Goal: Task Accomplishment & Management: Complete application form

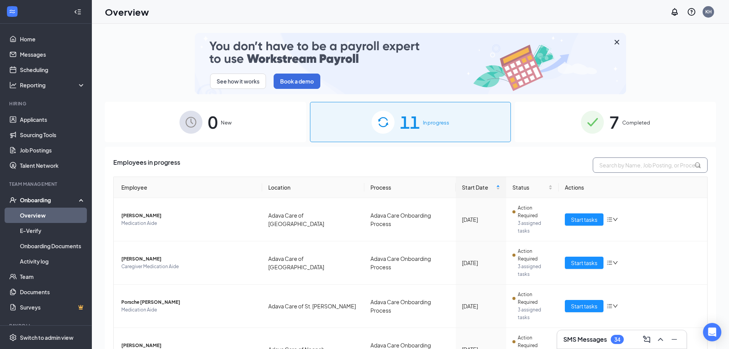
click at [626, 167] on input "text" at bounding box center [650, 164] width 115 height 15
type input "diamond [PERSON_NAME]"
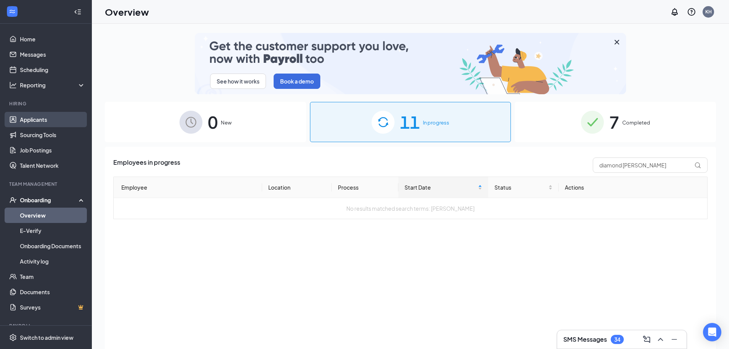
click at [43, 121] on link "Applicants" at bounding box center [52, 119] width 65 height 15
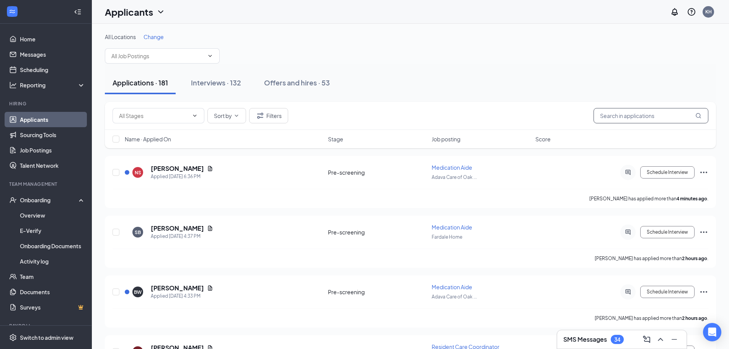
click at [611, 115] on input "text" at bounding box center [651, 115] width 115 height 15
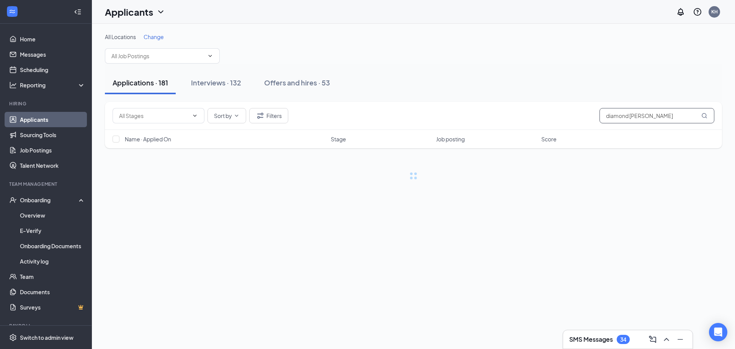
type input "diamond [PERSON_NAME]"
click at [435, 274] on link "Interviews" at bounding box center [437, 272] width 26 height 7
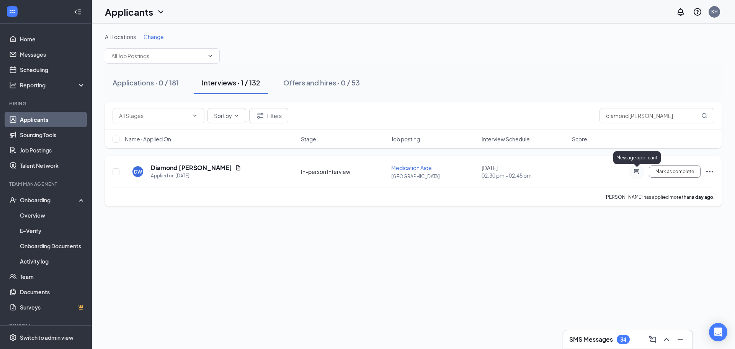
click at [636, 170] on icon "ActiveChat" at bounding box center [636, 171] width 5 height 5
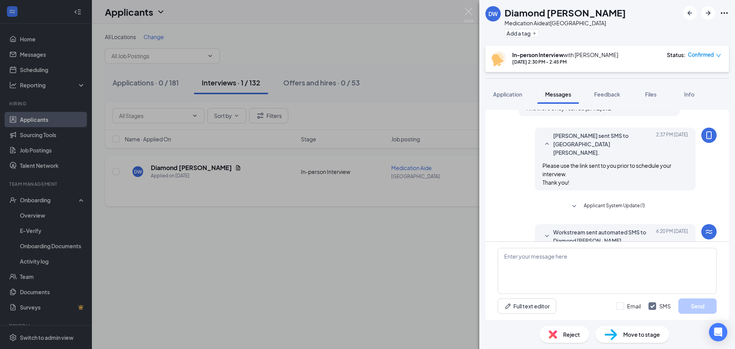
scroll to position [291, 0]
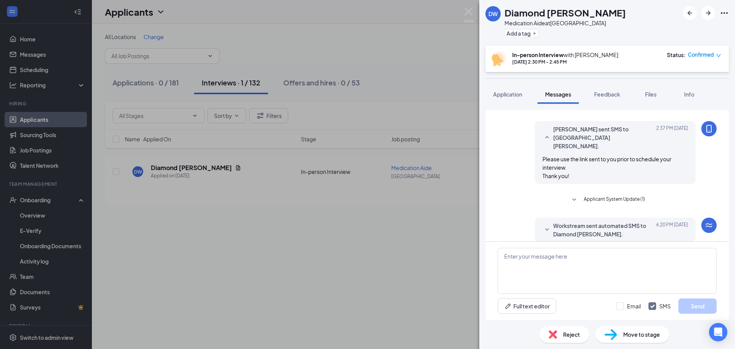
click at [611, 225] on span "Workstream sent automated SMS to Diamond [PERSON_NAME]." at bounding box center [603, 229] width 100 height 17
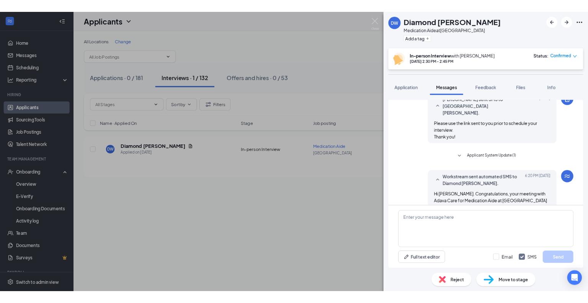
scroll to position [330, 0]
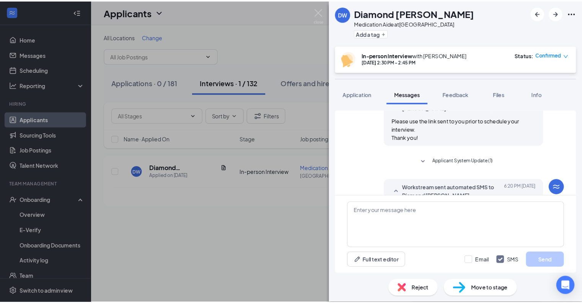
scroll to position [329, 0]
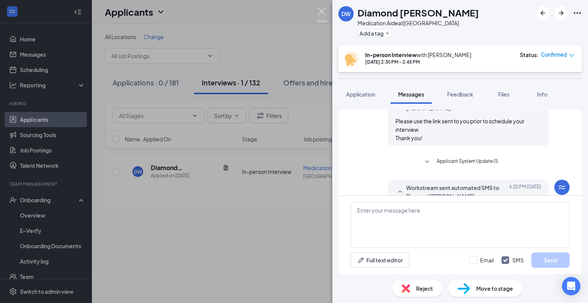
click at [323, 11] on img at bounding box center [322, 15] width 10 height 15
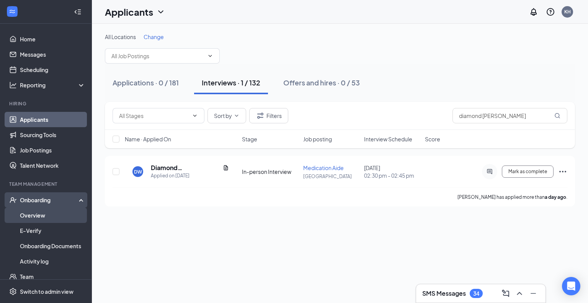
click at [42, 210] on link "Overview" at bounding box center [52, 214] width 65 height 15
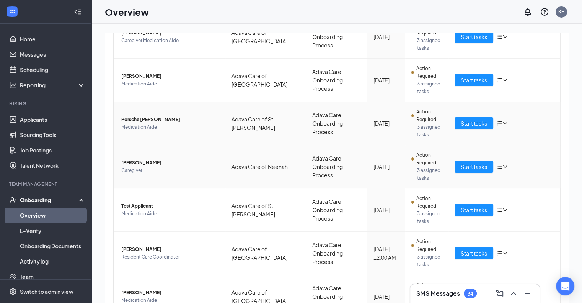
scroll to position [191, 0]
click at [469, 165] on span "Start tasks" at bounding box center [474, 166] width 26 height 8
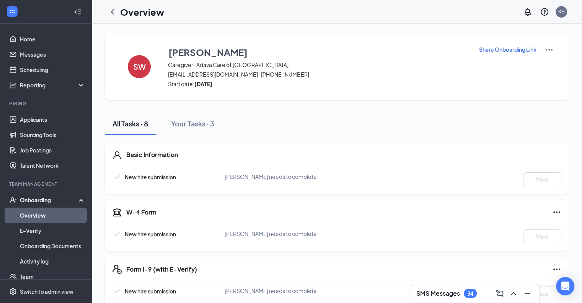
click at [61, 219] on link "Overview" at bounding box center [52, 214] width 65 height 15
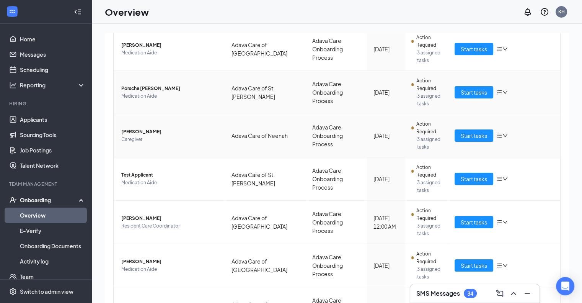
scroll to position [268, 0]
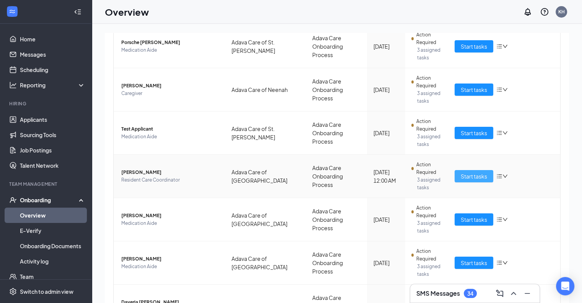
click at [471, 176] on span "Start tasks" at bounding box center [474, 176] width 26 height 8
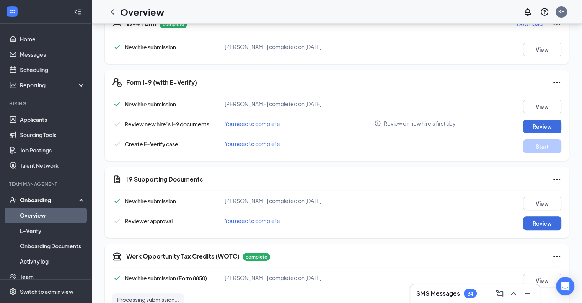
scroll to position [191, 0]
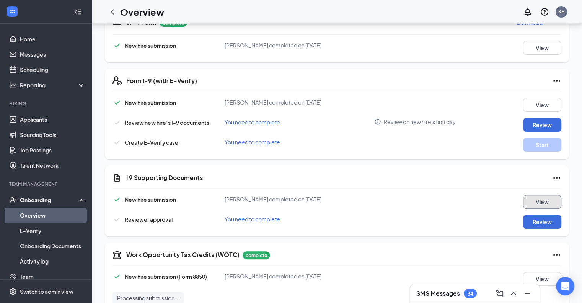
click at [538, 201] on button "View" at bounding box center [542, 202] width 38 height 14
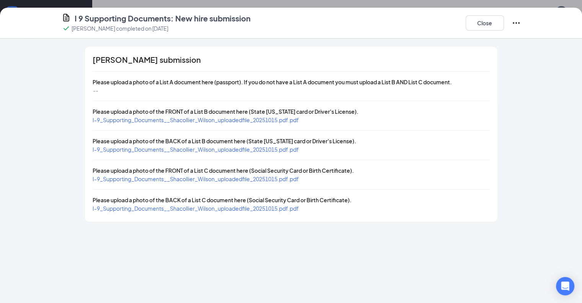
click at [228, 121] on span "I-9_Supporting_Documents__Shacollier_Wilson_uploadedfile_20251015.pdf.pdf" at bounding box center [196, 119] width 206 height 7
click at [185, 150] on span "I-9_Supporting_Documents__Shacollier_Wilson_uploadedfile_20251015.pdf.pdf" at bounding box center [196, 149] width 206 height 7
click at [211, 176] on span "I-9_Supporting_Documents__Shacollier_Wilson_uploadedfile_20251015.pdf.pdf" at bounding box center [196, 178] width 206 height 7
click at [193, 205] on span "I-9_Supporting_Documents__Shacollier_Wilson_uploadedfile_20251015.pdf.pdf" at bounding box center [196, 208] width 206 height 7
click at [504, 21] on button "Close" at bounding box center [485, 22] width 38 height 15
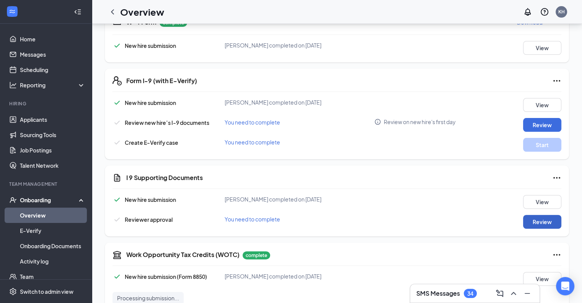
click at [539, 225] on button "Review" at bounding box center [542, 222] width 38 height 14
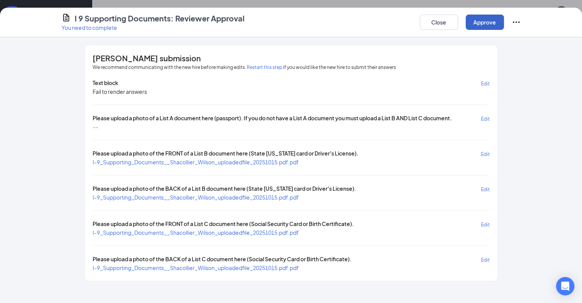
click at [504, 26] on button "Approve" at bounding box center [485, 22] width 38 height 15
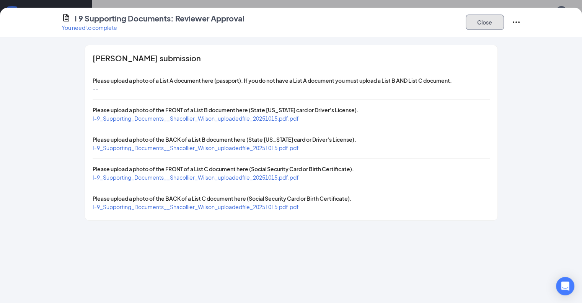
click at [504, 22] on button "Close" at bounding box center [485, 22] width 38 height 15
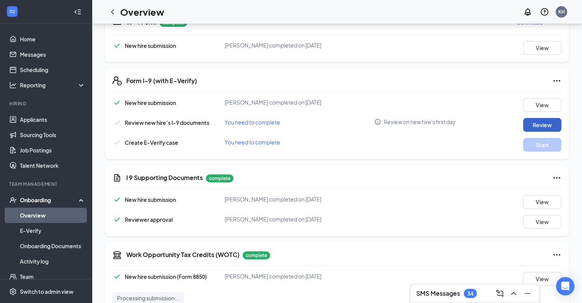
click at [557, 126] on button "Review" at bounding box center [542, 125] width 38 height 14
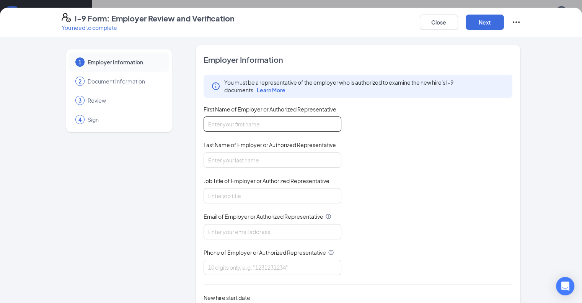
click at [308, 119] on input "First Name of Employer or Authorized Representative" at bounding box center [273, 123] width 138 height 15
type input "[PERSON_NAME]"
type input "2628602243"
click at [232, 193] on input "Job Title of Employer or Authorized Representative" at bounding box center [273, 195] width 138 height 15
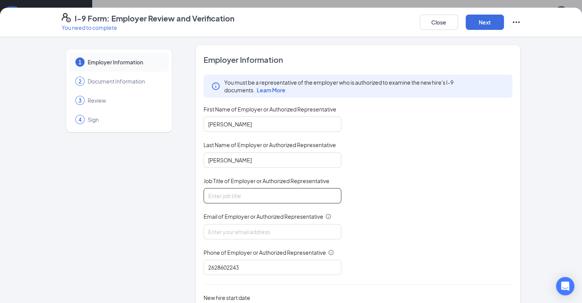
type input "HR Administrator"
click at [225, 229] on input "Email of Employer or Authorized Representative" at bounding box center [273, 231] width 138 height 15
type input "[PERSON_NAME][EMAIL_ADDRESS][DOMAIN_NAME]"
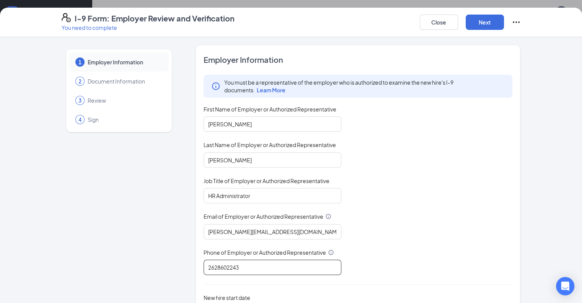
drag, startPoint x: 221, startPoint y: 269, endPoint x: 175, endPoint y: 261, distance: 46.5
click at [196, 263] on div "Employer Information You must be a representative of the employer who is author…" at bounding box center [358, 195] width 325 height 301
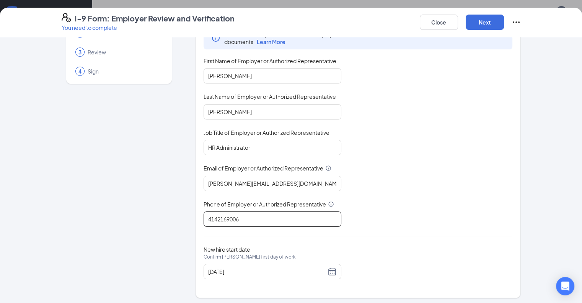
scroll to position [49, 0]
type input "4142169006"
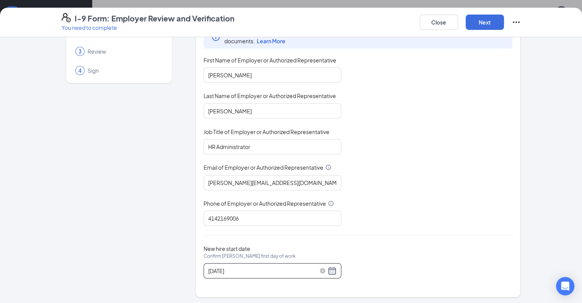
click at [255, 270] on input "[DATE]" at bounding box center [267, 270] width 118 height 8
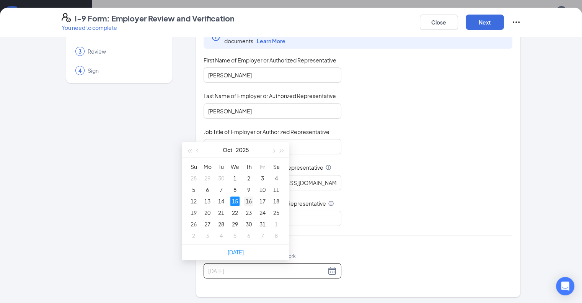
type input "[DATE]"
click at [252, 200] on div "16" at bounding box center [248, 200] width 9 height 9
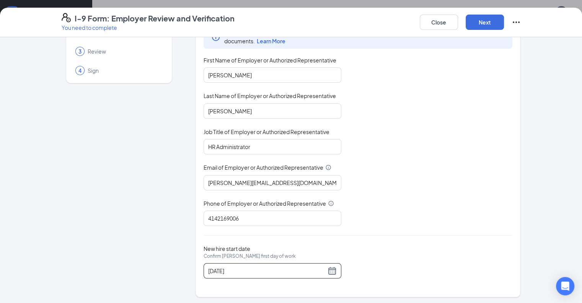
scroll to position [94, 0]
click at [504, 25] on button "Next" at bounding box center [485, 22] width 38 height 15
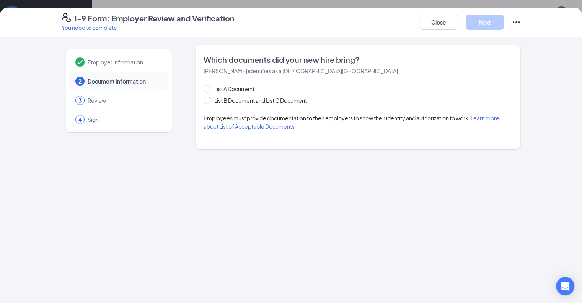
scroll to position [0, 0]
click at [278, 99] on span "List B Document and List C Document" at bounding box center [260, 100] width 99 height 8
click at [209, 99] on input "List B Document and List C Document" at bounding box center [206, 98] width 5 height 5
radio input "true"
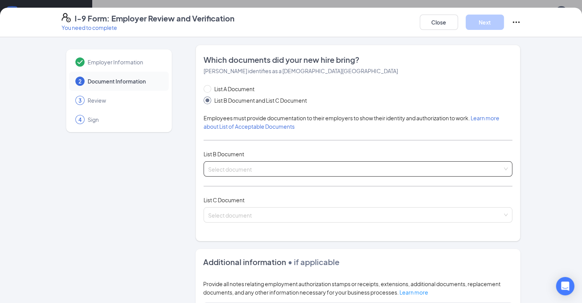
click at [226, 172] on input "search" at bounding box center [355, 167] width 295 height 11
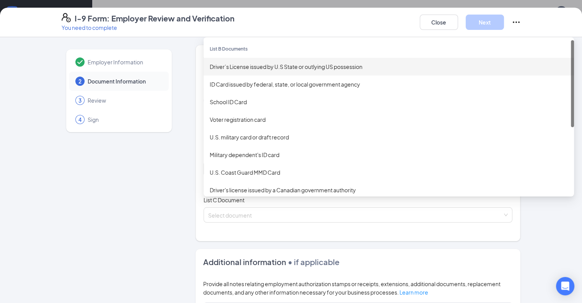
click at [217, 168] on input "search" at bounding box center [355, 167] width 295 height 11
click at [242, 67] on div "Driver’s License issued by U.S State or outlying US possession" at bounding box center [389, 66] width 358 height 8
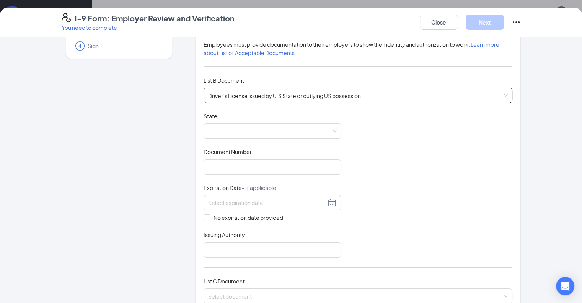
scroll to position [77, 0]
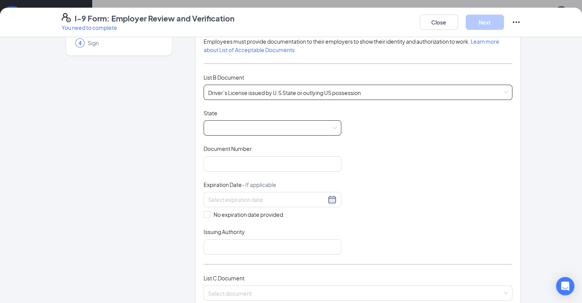
click at [221, 124] on span at bounding box center [272, 128] width 129 height 15
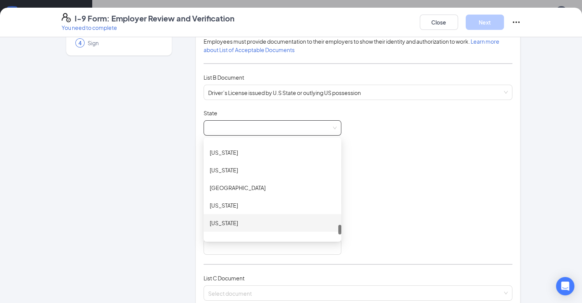
scroll to position [881, 0]
click at [220, 216] on div "[US_STATE]" at bounding box center [273, 220] width 126 height 8
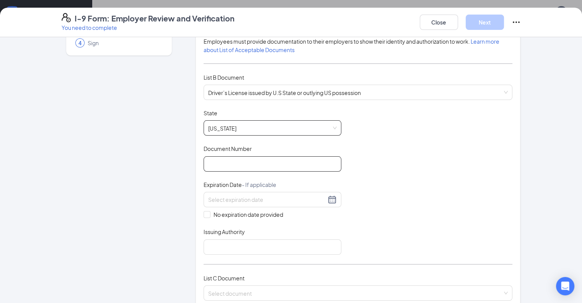
click at [208, 162] on input "Document Number" at bounding box center [273, 163] width 138 height 15
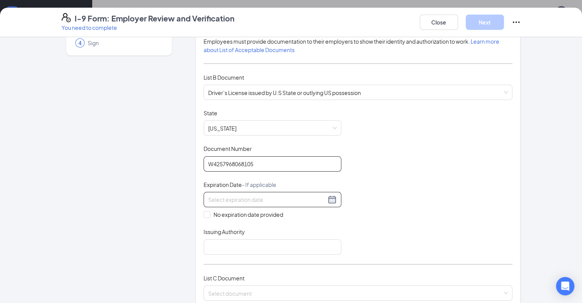
type input "W4257968068105"
click at [216, 198] on input at bounding box center [267, 199] width 118 height 8
click at [222, 279] on div "21" at bounding box center [221, 277] width 9 height 9
type input "[DATE]"
click at [208, 245] on input "Issuing Authority" at bounding box center [273, 246] width 138 height 15
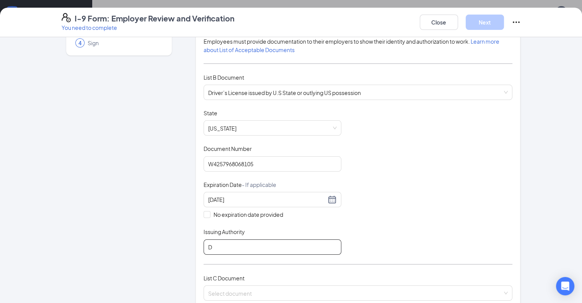
type input "Department of Motor Vehicle"
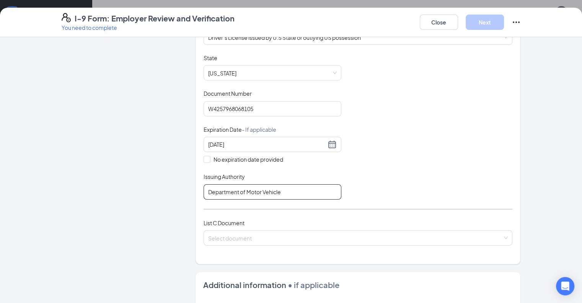
scroll to position [153, 0]
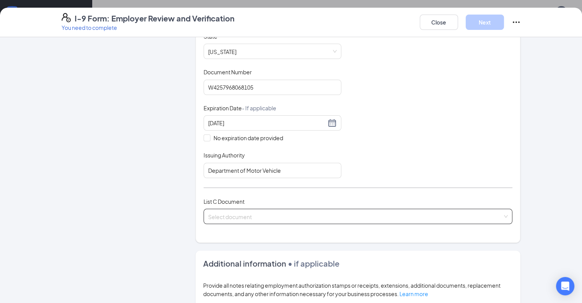
click at [228, 216] on input "search" at bounding box center [355, 214] width 295 height 11
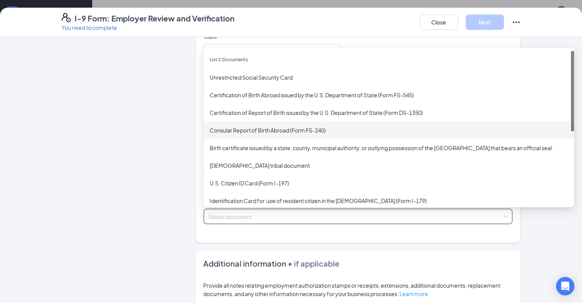
scroll to position [77, 0]
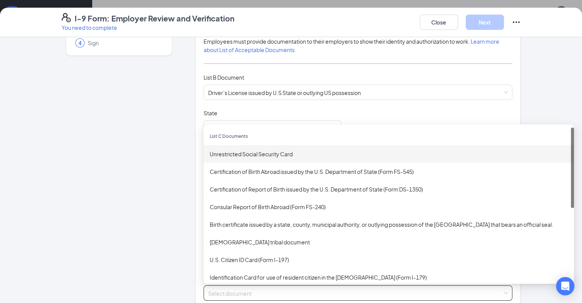
click at [250, 150] on div "Unrestricted Social Security Card" at bounding box center [389, 154] width 358 height 8
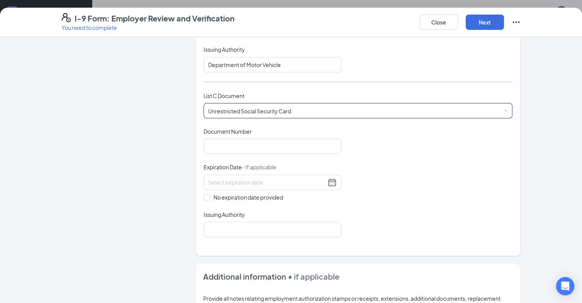
scroll to position [268, 0]
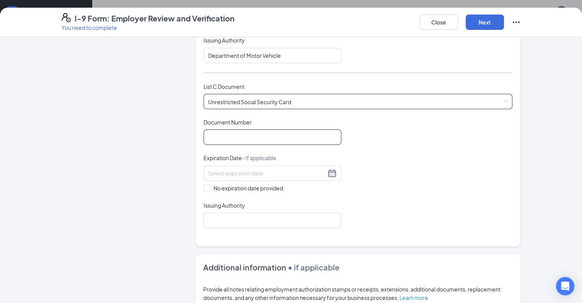
click at [205, 132] on input "Document Number" at bounding box center [273, 136] width 138 height 15
type input "333708773"
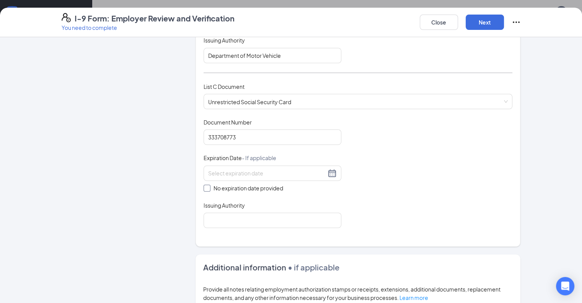
click at [204, 186] on input "No expiration date provided" at bounding box center [206, 187] width 5 height 5
checkbox input "true"
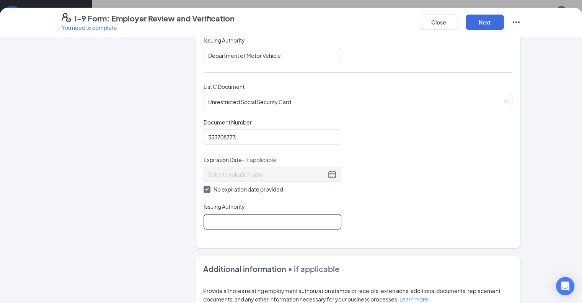
click at [204, 222] on input "Issuing Authority" at bounding box center [273, 221] width 138 height 15
type input "Social Security Administration"
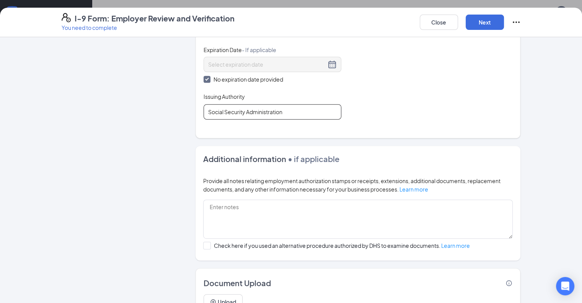
scroll to position [412, 0]
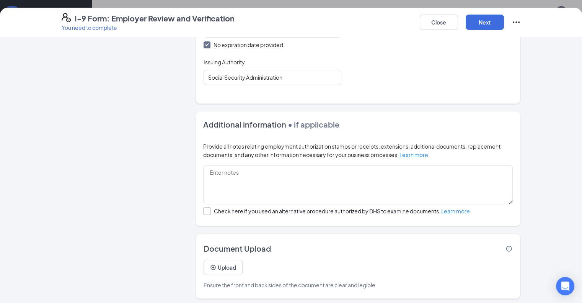
drag, startPoint x: 188, startPoint y: 206, endPoint x: 193, endPoint y: 208, distance: 5.0
click at [203, 207] on div at bounding box center [207, 211] width 8 height 8
click at [203, 207] on input "Check here if you used an alternative procedure authorized by DHS to examine do…" at bounding box center [205, 209] width 5 height 5
checkbox input "true"
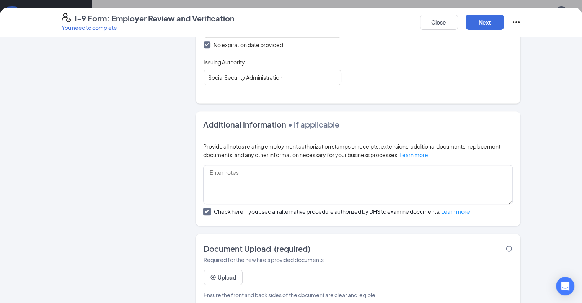
scroll to position [422, 0]
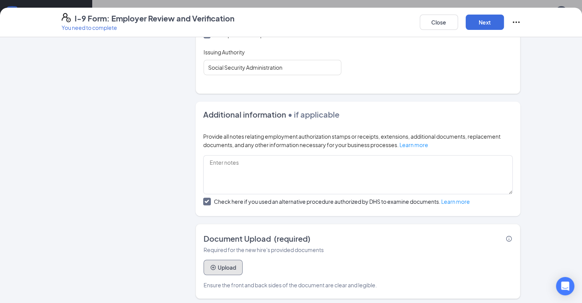
click at [206, 269] on button "Upload" at bounding box center [223, 267] width 39 height 15
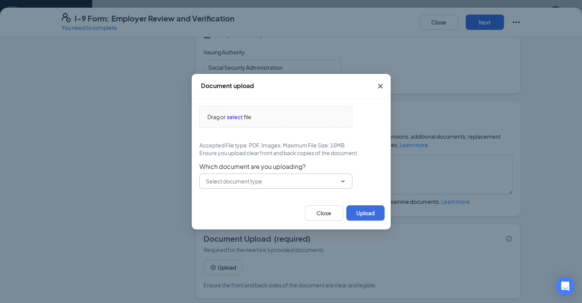
click at [312, 183] on input "text" at bounding box center [271, 181] width 131 height 8
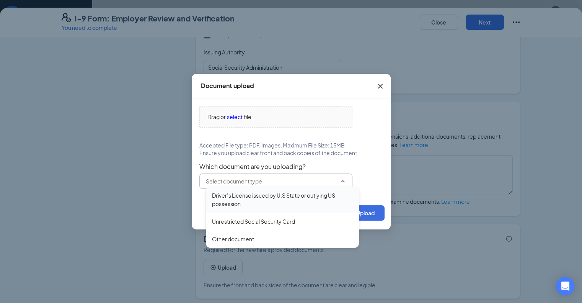
click at [286, 199] on div "Driver’s License issued by U.S State or outlying US possession" at bounding box center [282, 199] width 141 height 17
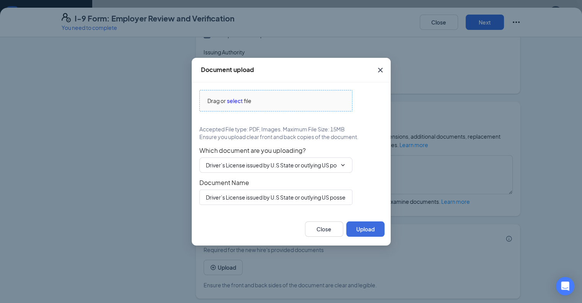
click at [236, 99] on span "select" at bounding box center [235, 100] width 16 height 8
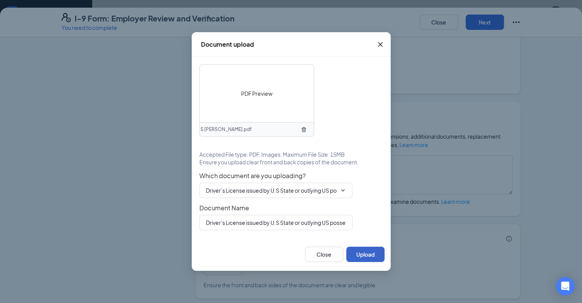
click at [368, 252] on button "Upload" at bounding box center [365, 254] width 38 height 15
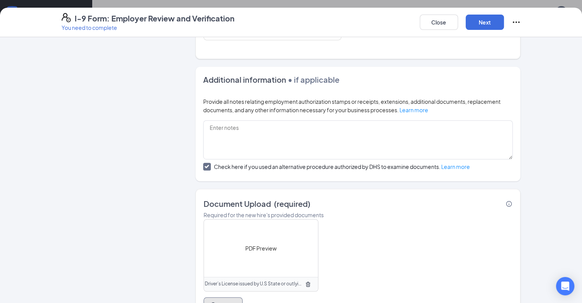
scroll to position [495, 0]
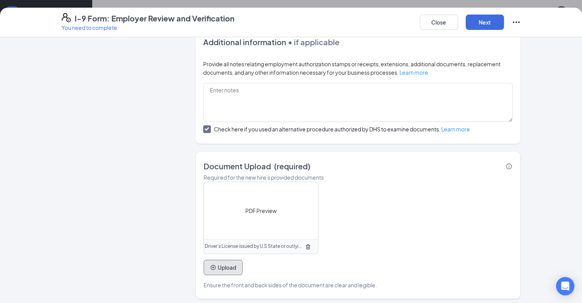
click at [204, 265] on button "Upload" at bounding box center [223, 267] width 39 height 15
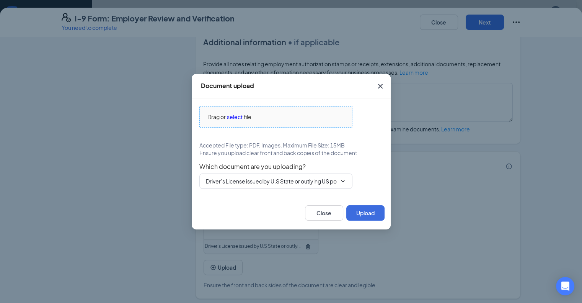
click at [285, 116] on div "Drag or select file" at bounding box center [276, 117] width 152 height 8
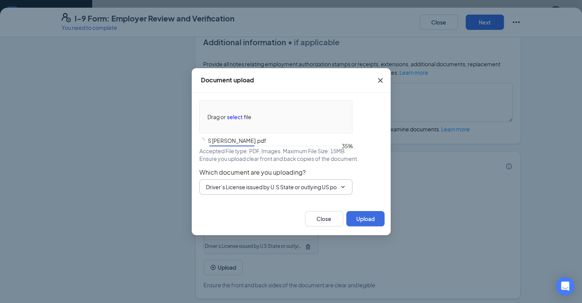
click at [234, 183] on input "Driver’s License issued by U.S State or outlying US possession" at bounding box center [271, 187] width 131 height 8
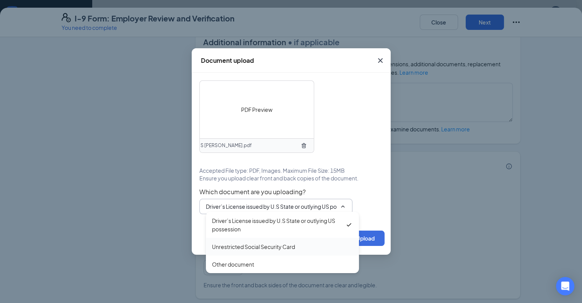
click at [252, 247] on div "Unrestricted Social Security Card" at bounding box center [253, 246] width 83 height 8
type input "Unrestricted Social Security Card"
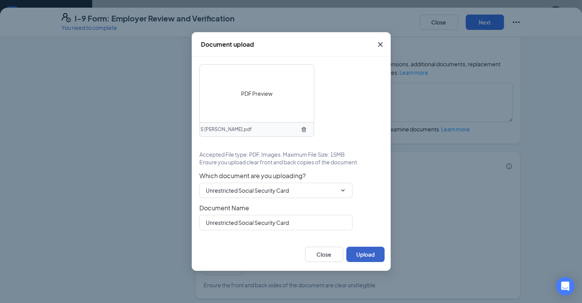
click at [370, 254] on button "Upload" at bounding box center [365, 254] width 38 height 15
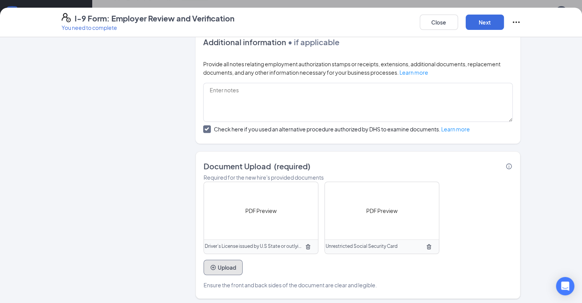
scroll to position [170, 0]
click at [504, 23] on button "Next" at bounding box center [485, 22] width 38 height 15
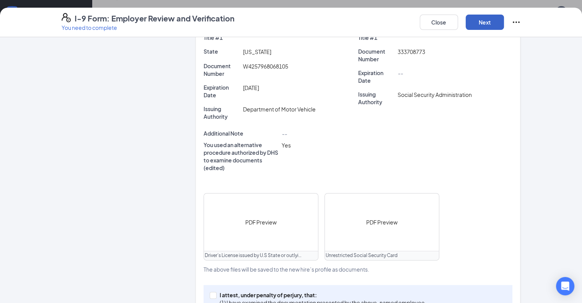
scroll to position [209, 0]
click at [210, 292] on span at bounding box center [213, 295] width 7 height 7
click at [210, 292] on input "I attest, under penalty of [PERSON_NAME], that: (1) I have examined the documen…" at bounding box center [212, 294] width 5 height 5
checkbox input "true"
click at [504, 19] on button "Next" at bounding box center [485, 22] width 38 height 15
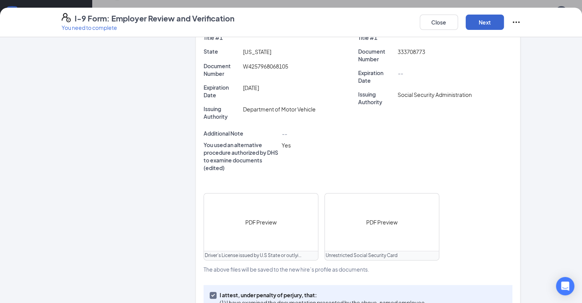
scroll to position [0, 0]
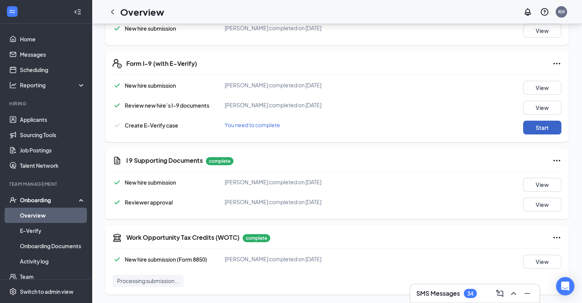
click at [542, 125] on button "Start" at bounding box center [542, 128] width 38 height 14
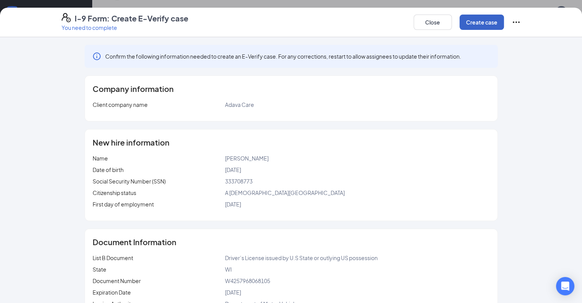
click at [504, 22] on button "Create case" at bounding box center [482, 22] width 44 height 15
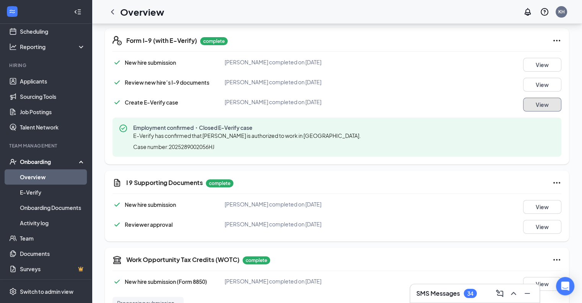
scroll to position [254, 0]
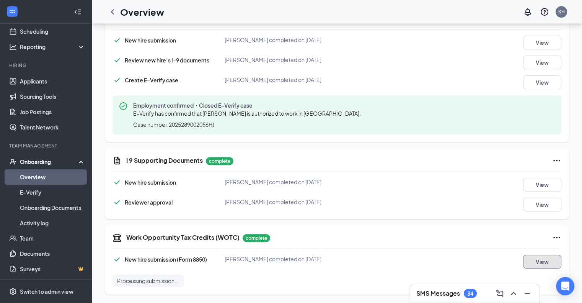
click at [541, 260] on button "View" at bounding box center [542, 262] width 38 height 14
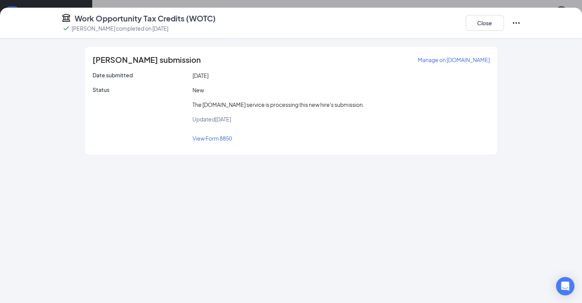
click at [207, 137] on span "View Form 8850" at bounding box center [212, 138] width 39 height 7
click at [504, 24] on button "Close" at bounding box center [485, 22] width 38 height 15
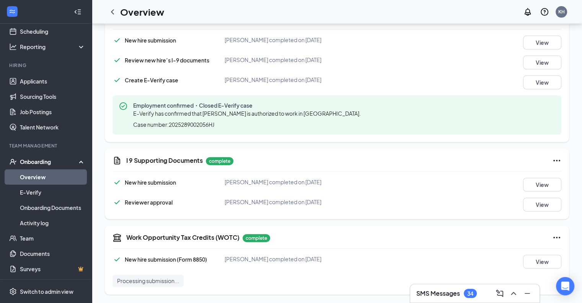
click at [55, 163] on div "Onboarding" at bounding box center [49, 162] width 59 height 8
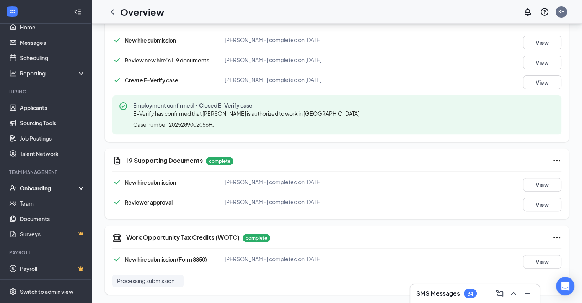
scroll to position [12, 0]
click at [49, 190] on div "Onboarding" at bounding box center [49, 188] width 59 height 8
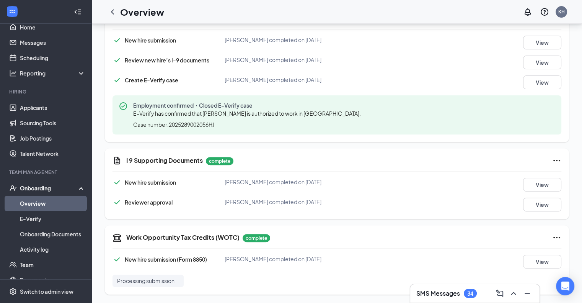
scroll to position [38, 0]
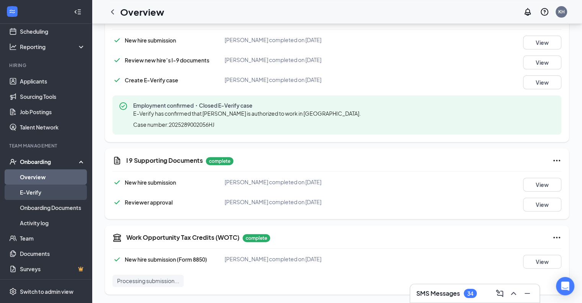
click at [48, 196] on link "E-Verify" at bounding box center [52, 192] width 65 height 15
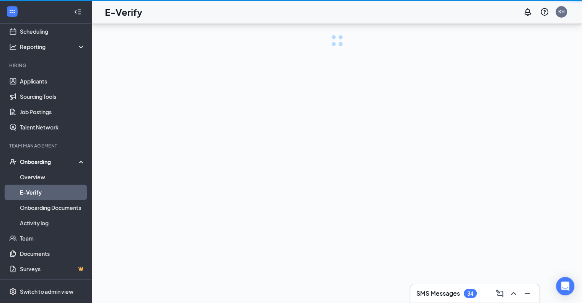
scroll to position [34, 0]
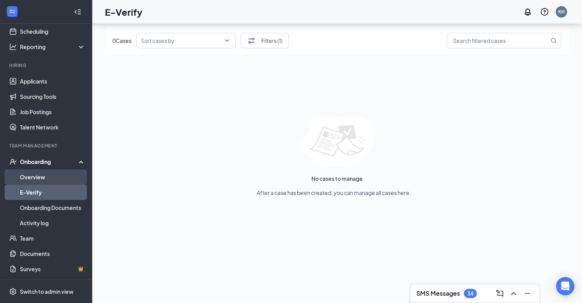
click at [54, 179] on link "Overview" at bounding box center [52, 176] width 65 height 15
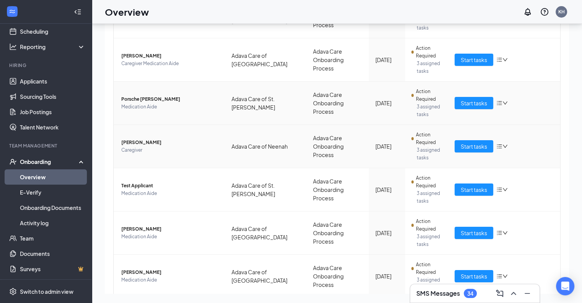
scroll to position [191, 0]
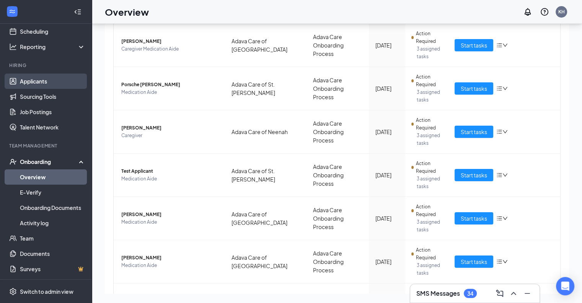
click at [47, 80] on link "Applicants" at bounding box center [52, 81] width 65 height 15
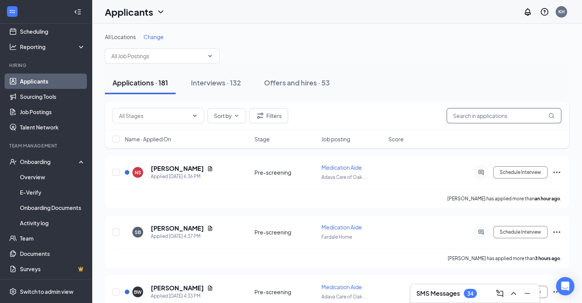
click at [456, 116] on input "text" at bounding box center [504, 115] width 115 height 15
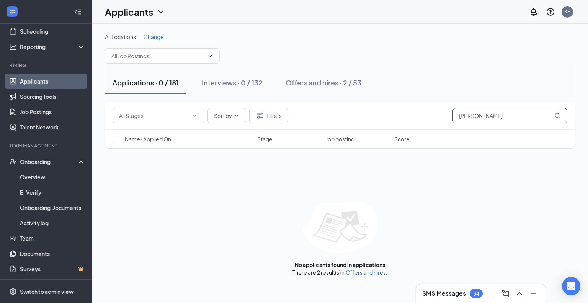
type input "[PERSON_NAME]"
click at [357, 274] on link "Offers and hires" at bounding box center [366, 272] width 40 height 7
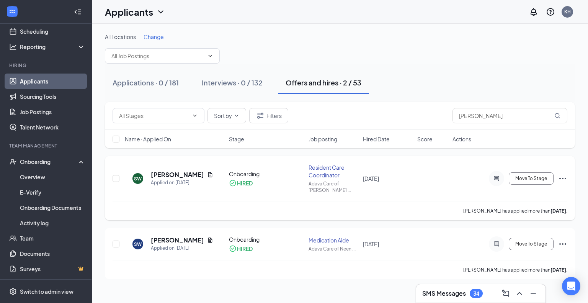
click at [502, 173] on div at bounding box center [496, 178] width 15 height 15
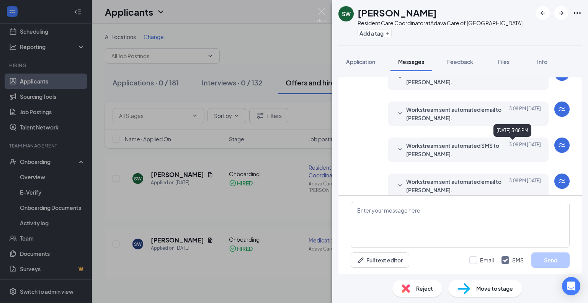
scroll to position [167, 0]
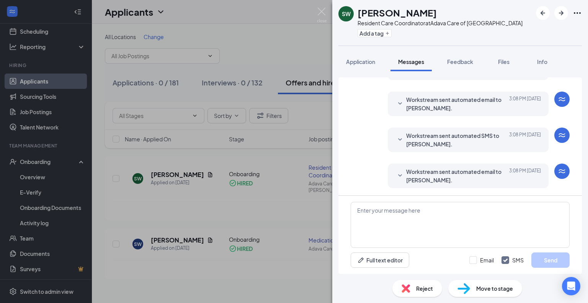
click at [485, 288] on span "Move to stage" at bounding box center [494, 288] width 37 height 8
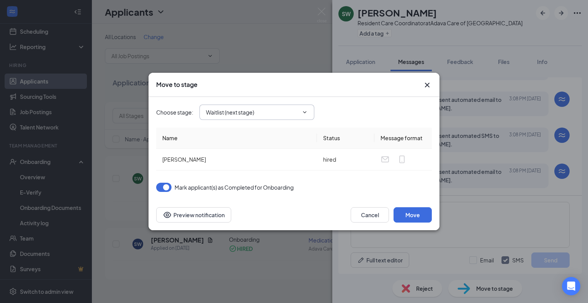
click at [305, 112] on icon "ChevronDown" at bounding box center [305, 112] width 6 height 6
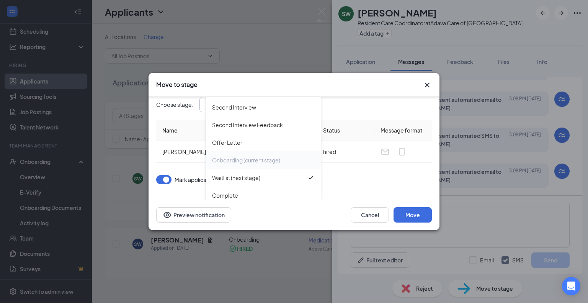
scroll to position [14, 0]
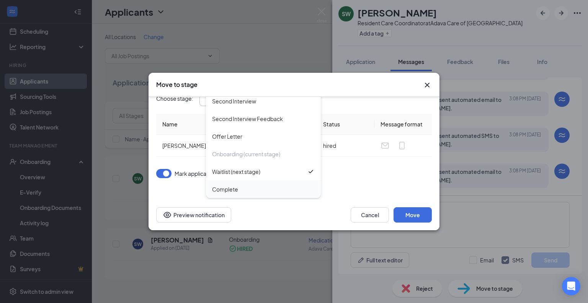
click at [262, 190] on div "Complete" at bounding box center [263, 189] width 103 height 8
type input "Complete"
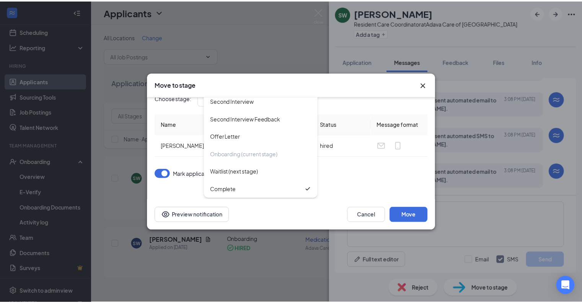
scroll to position [0, 0]
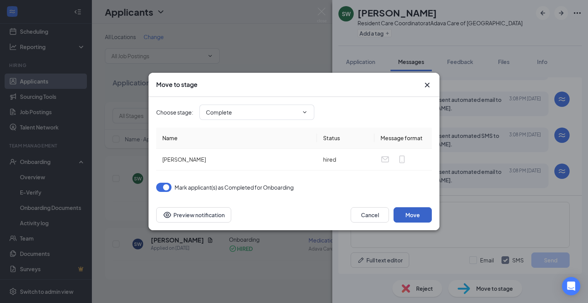
click at [411, 219] on button "Move" at bounding box center [413, 214] width 38 height 15
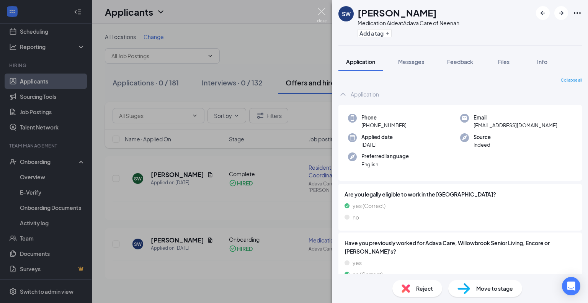
click at [320, 10] on img at bounding box center [322, 15] width 10 height 15
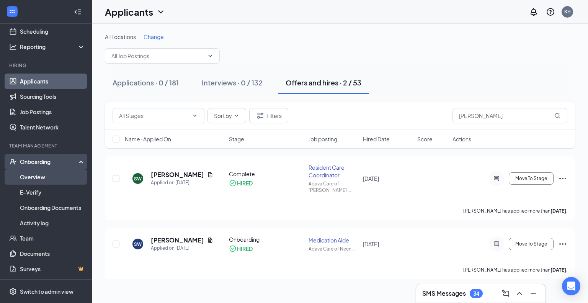
click at [63, 175] on link "Overview" at bounding box center [52, 176] width 65 height 15
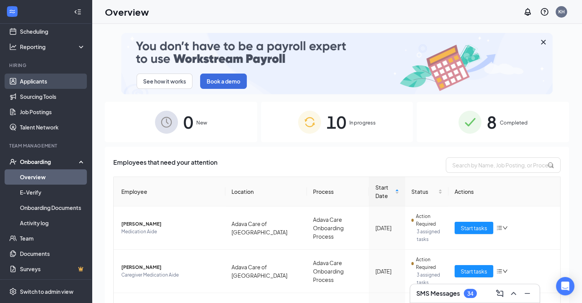
click at [56, 84] on link "Applicants" at bounding box center [52, 81] width 65 height 15
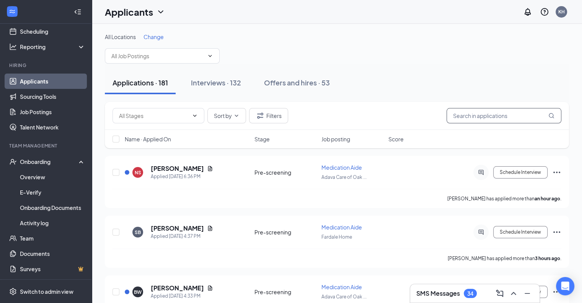
click at [472, 116] on input "text" at bounding box center [504, 115] width 115 height 15
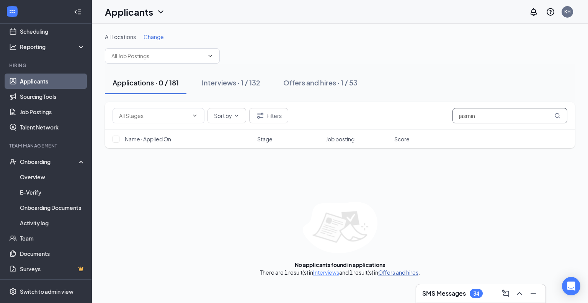
type input "jasmin"
click at [407, 269] on link "Offers and hires" at bounding box center [398, 272] width 40 height 7
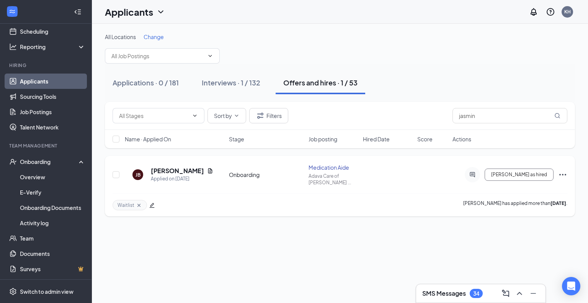
click at [562, 170] on icon "Ellipses" at bounding box center [562, 174] width 9 height 9
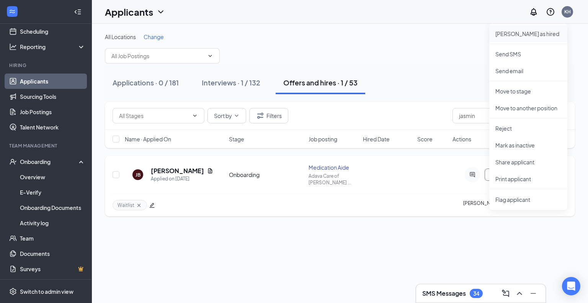
click at [531, 34] on p "[PERSON_NAME] as hired" at bounding box center [528, 34] width 66 height 8
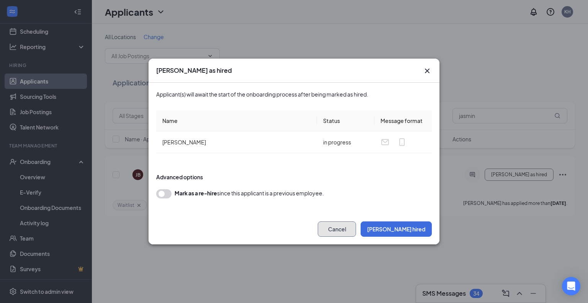
click at [356, 228] on button "Cancel" at bounding box center [337, 228] width 38 height 15
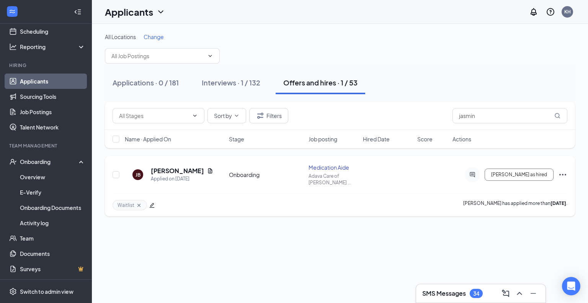
click at [565, 170] on icon "Ellipses" at bounding box center [562, 174] width 9 height 9
click at [431, 173] on div "[PERSON_NAME] Applied on [DATE] Onboarding Medication Aide Adava Care of [PERSO…" at bounding box center [340, 178] width 455 height 30
click at [475, 172] on icon "ActiveChat" at bounding box center [472, 174] width 5 height 5
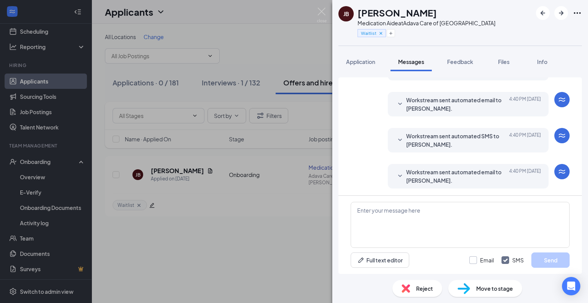
scroll to position [216, 0]
click at [449, 108] on span "Workstream sent automated email to [PERSON_NAME]." at bounding box center [456, 103] width 100 height 17
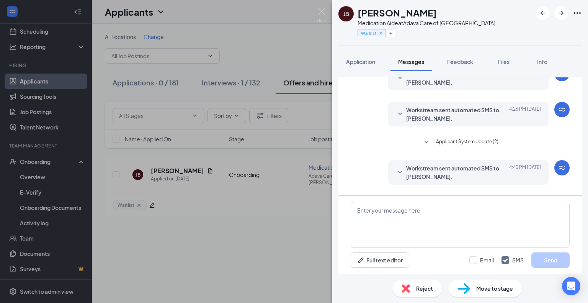
scroll to position [140, 0]
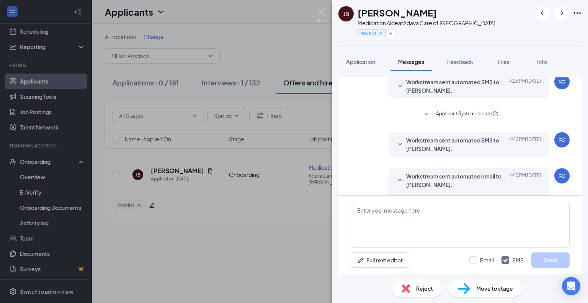
click at [438, 143] on span "Workstream sent automated SMS to [PERSON_NAME]." at bounding box center [456, 144] width 100 height 17
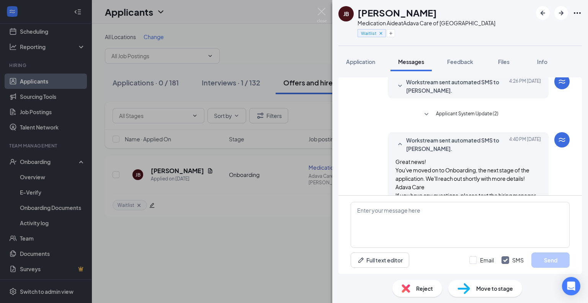
scroll to position [101, 0]
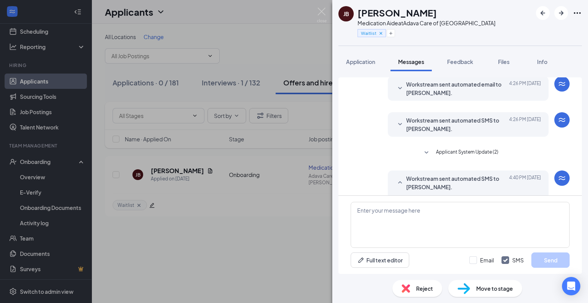
click at [430, 127] on span "Workstream sent automated SMS to [PERSON_NAME]." at bounding box center [456, 124] width 100 height 17
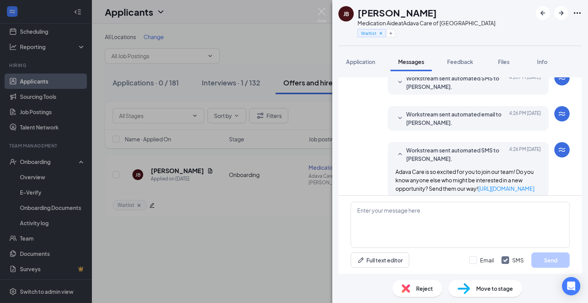
scroll to position [63, 0]
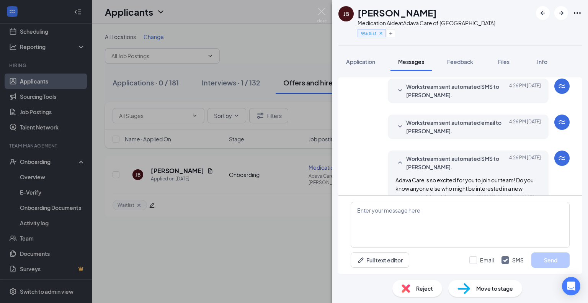
click at [430, 127] on span "Workstream sent automated email to [PERSON_NAME]." at bounding box center [456, 126] width 100 height 17
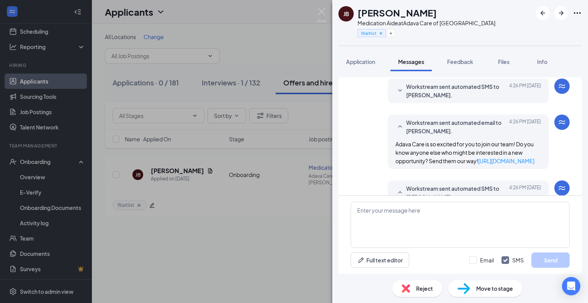
scroll to position [25, 0]
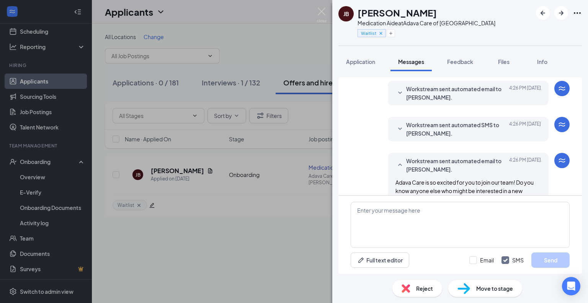
click at [430, 129] on span "Workstream sent automated SMS to [PERSON_NAME]." at bounding box center [456, 129] width 100 height 17
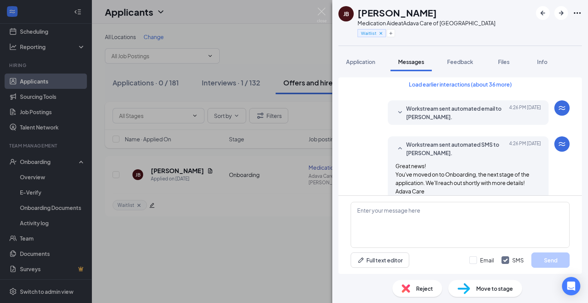
scroll to position [0, 0]
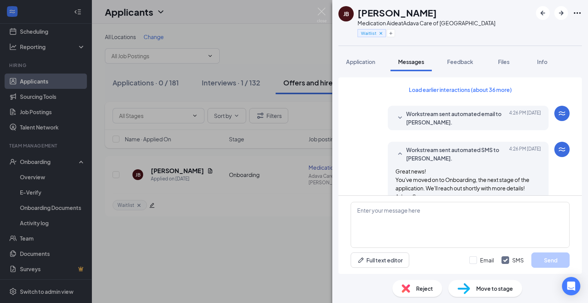
click at [425, 116] on span "Workstream sent automated email to [PERSON_NAME]." at bounding box center [456, 117] width 100 height 17
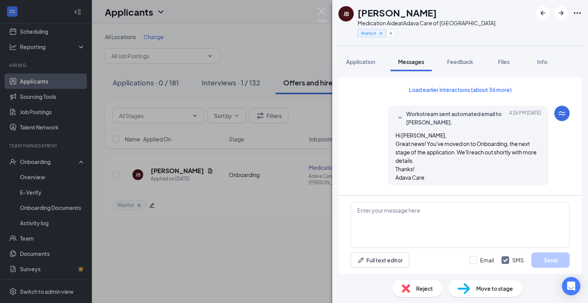
click at [491, 284] on span "Move to stage" at bounding box center [494, 288] width 37 height 8
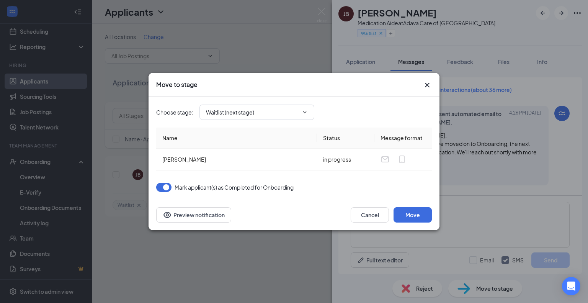
click at [164, 188] on button "button" at bounding box center [163, 187] width 15 height 9
click at [302, 116] on span "Waitlist (next stage)" at bounding box center [256, 112] width 115 height 15
click at [301, 111] on span at bounding box center [304, 112] width 8 height 6
click at [304, 111] on icon "ChevronDown" at bounding box center [304, 112] width 3 height 2
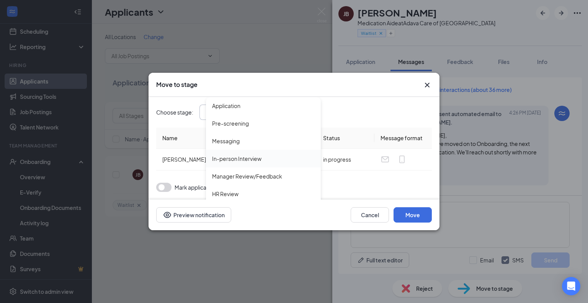
click at [267, 157] on div "In-person Interview" at bounding box center [263, 158] width 103 height 8
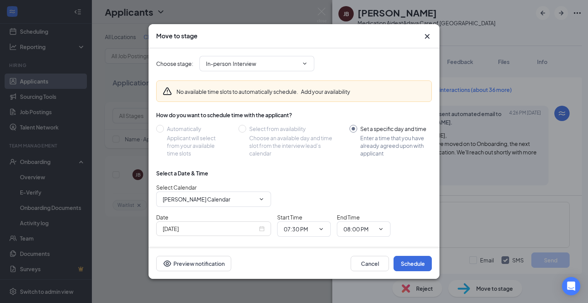
click at [301, 64] on span at bounding box center [304, 63] width 8 height 6
click at [304, 62] on icon "ChevronDown" at bounding box center [305, 63] width 6 height 6
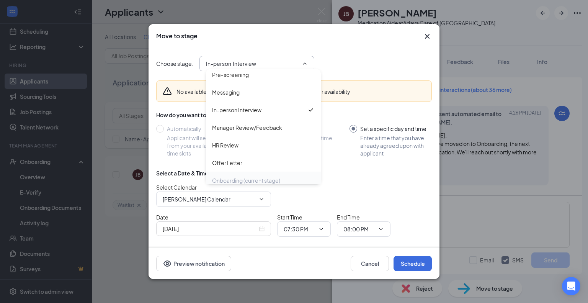
scroll to position [38, 0]
click at [257, 146] on div "Offer Letter" at bounding box center [263, 145] width 103 height 8
type input "Offer Letter"
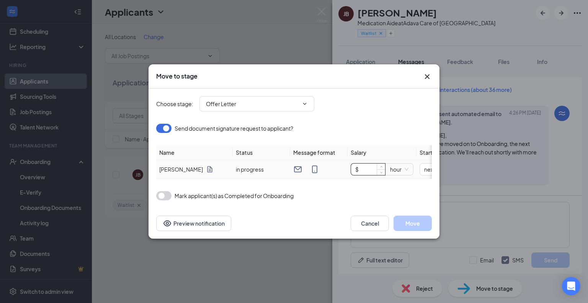
click at [364, 166] on input "$" at bounding box center [368, 168] width 34 height 11
type input "$ 16.5"
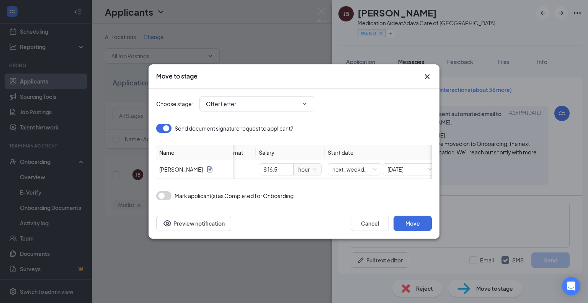
scroll to position [0, 100]
click at [352, 168] on span "next_weekday" at bounding box center [347, 168] width 44 height 11
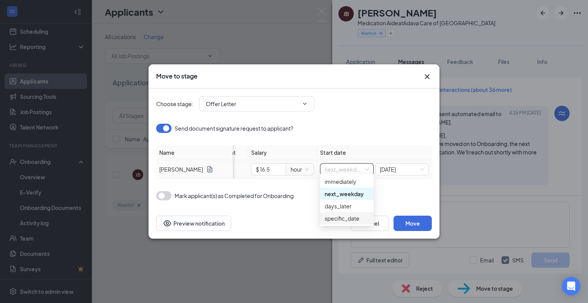
drag, startPoint x: 354, startPoint y: 216, endPoint x: 365, endPoint y: 201, distance: 18.0
click at [354, 215] on div "specific_date" at bounding box center [347, 218] width 44 height 8
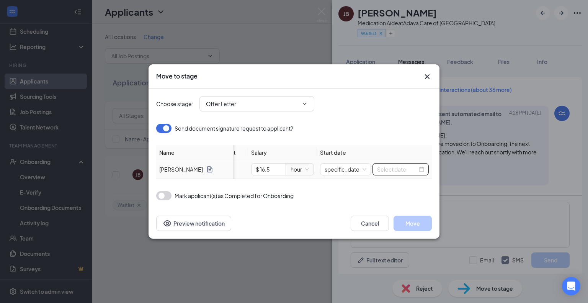
click at [402, 165] on input at bounding box center [397, 169] width 40 height 8
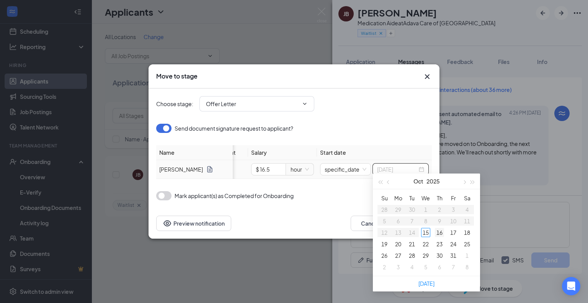
type input "[DATE]"
click at [440, 233] on div "16" at bounding box center [439, 232] width 9 height 9
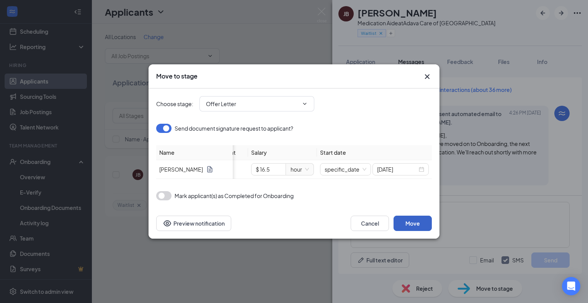
click at [413, 223] on button "Move" at bounding box center [413, 223] width 38 height 15
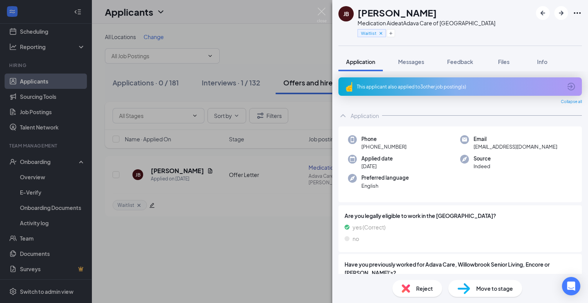
click at [473, 291] on div "Move to stage" at bounding box center [485, 288] width 74 height 17
type input "Waitlist (next stage)"
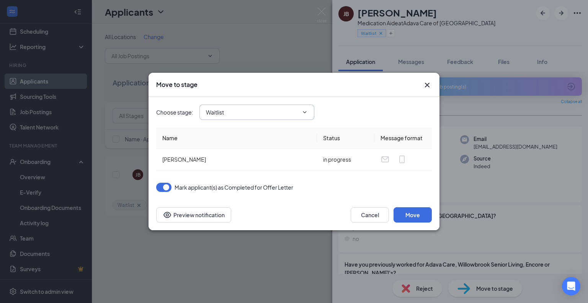
click at [286, 114] on input "Waitlist" at bounding box center [252, 112] width 93 height 8
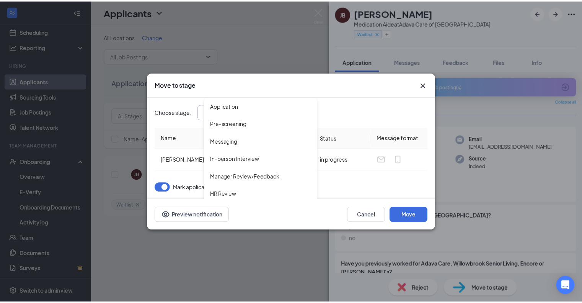
scroll to position [38, 0]
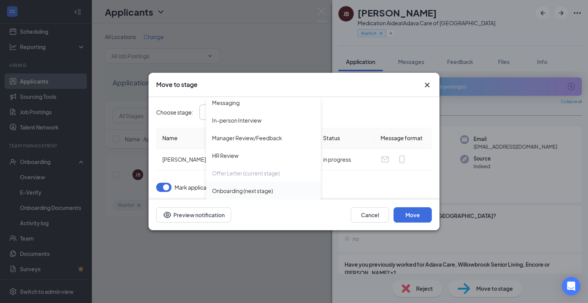
click at [268, 193] on div "Onboarding (next stage)" at bounding box center [242, 190] width 61 height 8
type input "Onboarding (next stage)"
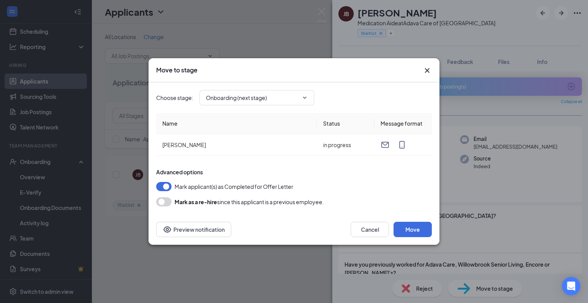
click at [161, 185] on button "button" at bounding box center [163, 186] width 15 height 9
click at [413, 229] on button "Move" at bounding box center [413, 229] width 38 height 15
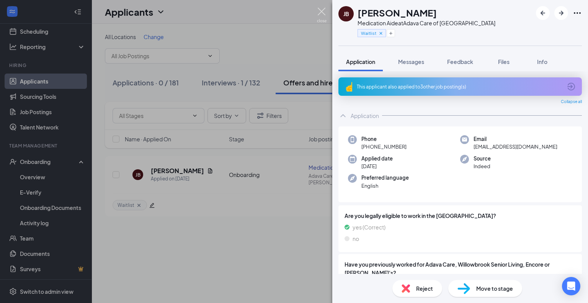
drag, startPoint x: 319, startPoint y: 15, endPoint x: 327, endPoint y: 23, distance: 11.4
click at [319, 15] on img at bounding box center [322, 15] width 10 height 15
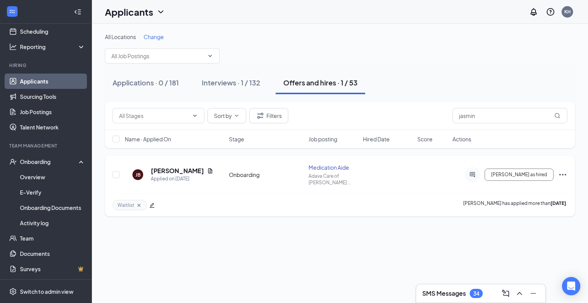
click at [563, 173] on icon "Ellipses" at bounding box center [562, 174] width 9 height 9
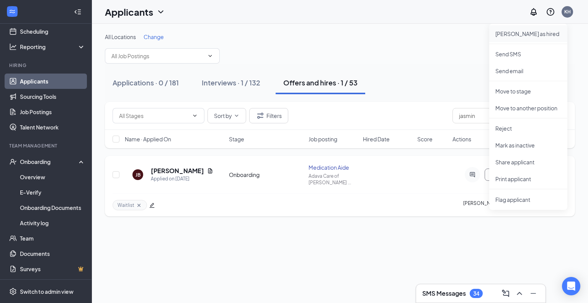
click at [517, 34] on p "[PERSON_NAME] as hired" at bounding box center [528, 34] width 66 height 8
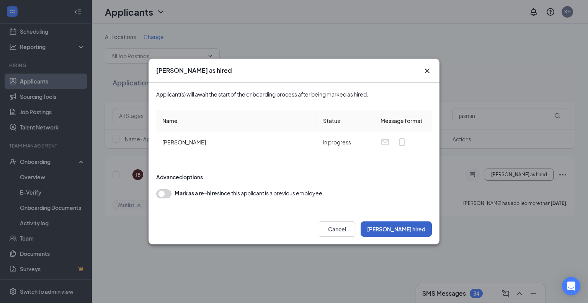
click at [421, 227] on button "[PERSON_NAME] hired" at bounding box center [396, 228] width 71 height 15
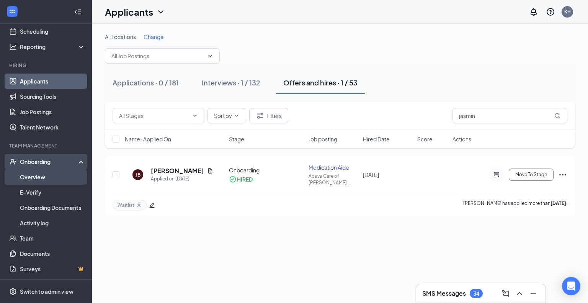
click at [46, 180] on link "Overview" at bounding box center [52, 176] width 65 height 15
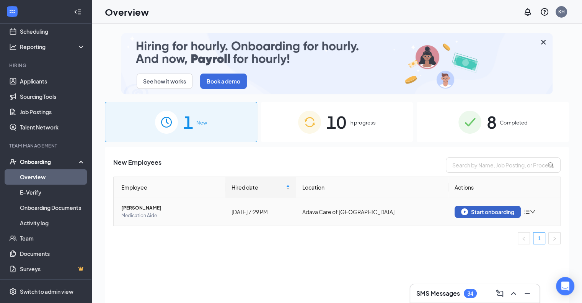
click at [476, 209] on div "Start onboarding" at bounding box center [487, 211] width 53 height 7
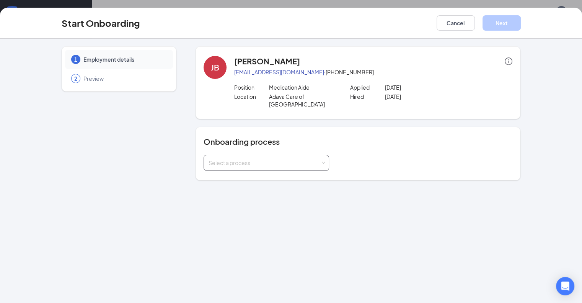
click at [252, 159] on div "Select a process" at bounding box center [265, 163] width 112 height 8
click at [244, 170] on span "Adava Care Onboarding Process" at bounding box center [228, 170] width 82 height 7
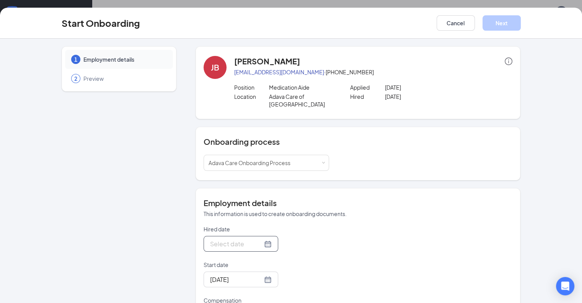
click at [212, 239] on input "Hired date" at bounding box center [236, 244] width 52 height 10
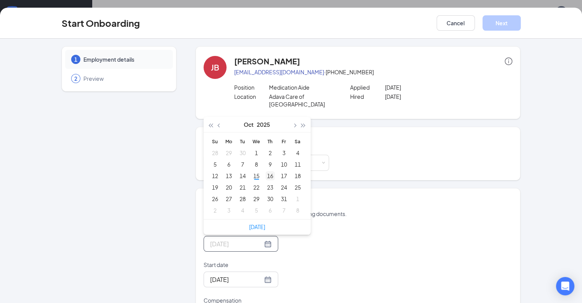
type input "[DATE]"
click at [266, 171] on div "16" at bounding box center [270, 175] width 9 height 9
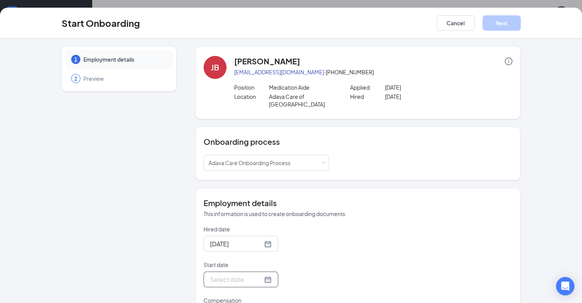
click at [222, 274] on input "Start date" at bounding box center [236, 279] width 52 height 10
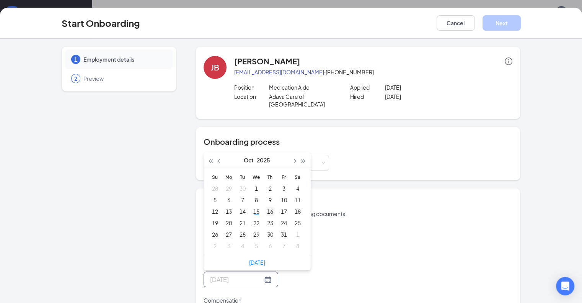
type input "[DATE]"
click at [266, 207] on div "16" at bounding box center [270, 211] width 9 height 9
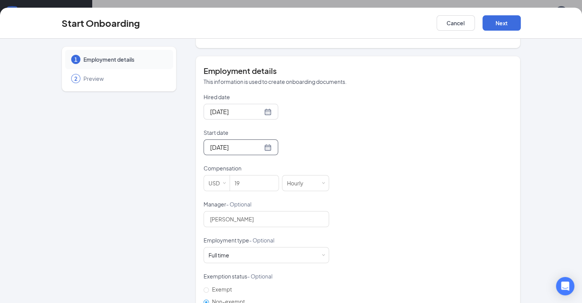
scroll to position [145, 0]
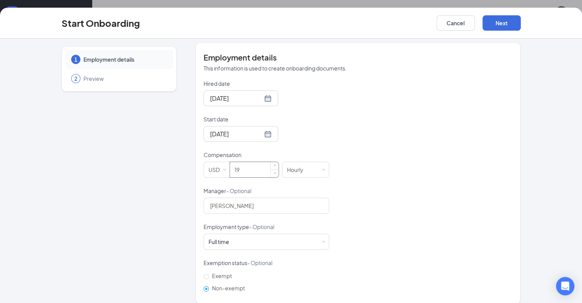
drag, startPoint x: 232, startPoint y: 163, endPoint x: 209, endPoint y: 157, distance: 24.1
click at [230, 162] on input "19" at bounding box center [254, 169] width 49 height 15
type input "16.5"
drag, startPoint x: 240, startPoint y: 203, endPoint x: 155, endPoint y: 188, distance: 86.7
click at [156, 190] on div "1 Employment details 2 Preview [PERSON_NAME] [EMAIL_ADDRESS][DOMAIN_NAME] · [PH…" at bounding box center [291, 102] width 459 height 403
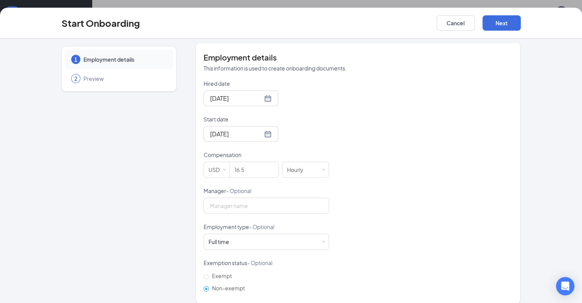
click at [249, 223] on span "- Optional" at bounding box center [261, 226] width 25 height 7
drag, startPoint x: 229, startPoint y: 233, endPoint x: 222, endPoint y: 236, distance: 7.8
click at [222, 236] on div "Full time Works 30+ hours per week and is reasonably expected to work" at bounding box center [267, 241] width 116 height 15
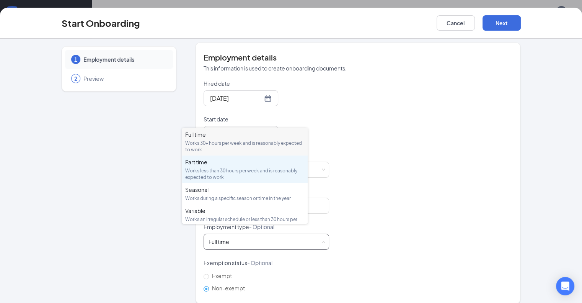
click at [224, 170] on div "Works less than 30 hours per week and is reasonably expected to work" at bounding box center [244, 173] width 119 height 13
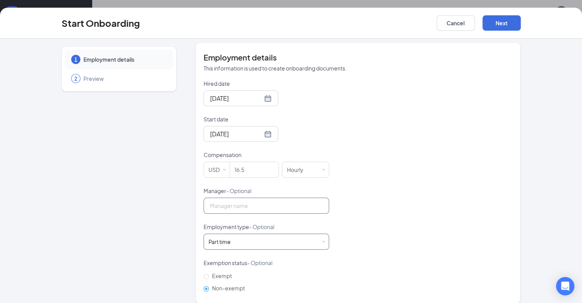
scroll to position [34, 0]
click at [521, 25] on button "Next" at bounding box center [502, 22] width 38 height 15
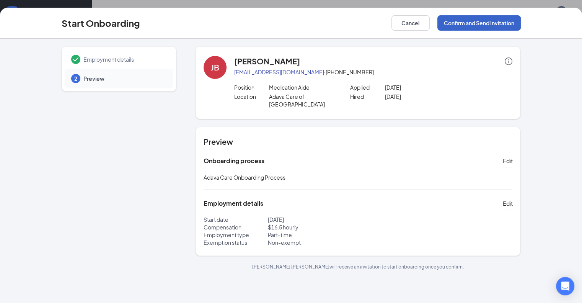
click at [521, 25] on button "Confirm and Send Invitation" at bounding box center [479, 22] width 83 height 15
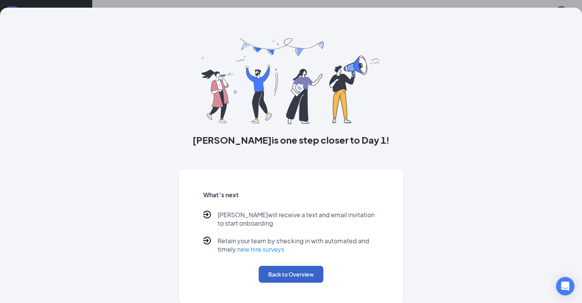
click at [280, 283] on button "Back to Overview" at bounding box center [291, 274] width 65 height 17
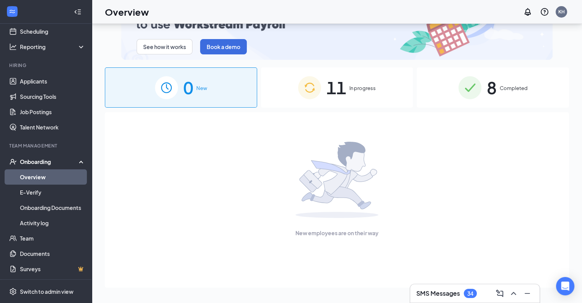
click at [60, 180] on link "Overview" at bounding box center [52, 176] width 65 height 15
click at [348, 79] on div "11 In progress" at bounding box center [337, 87] width 152 height 40
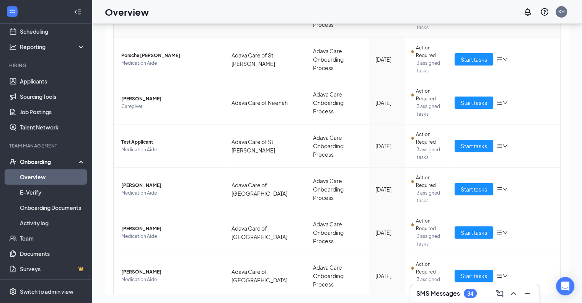
scroll to position [230, 0]
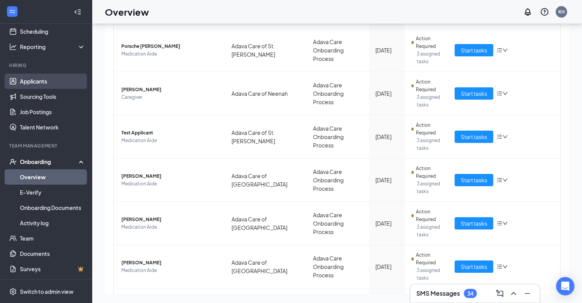
click at [60, 84] on link "Applicants" at bounding box center [52, 81] width 65 height 15
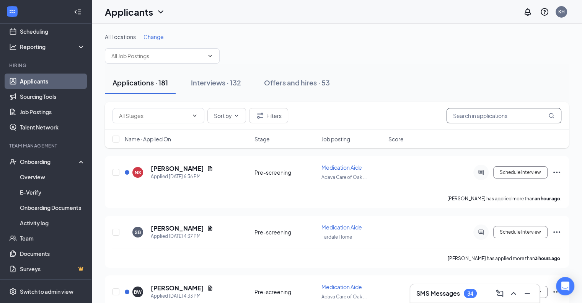
click at [479, 121] on input "text" at bounding box center [504, 115] width 115 height 15
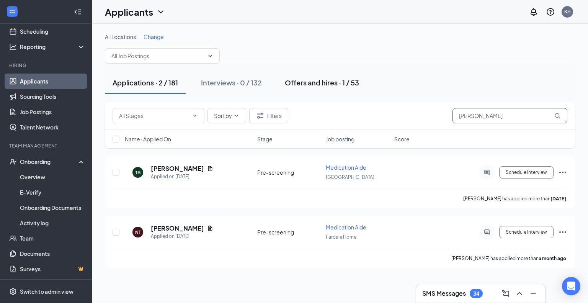
type input "[PERSON_NAME]"
click at [334, 80] on div "Offers and hires · 1 / 53" at bounding box center [322, 83] width 74 height 10
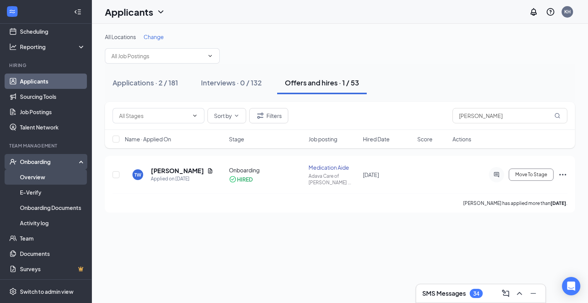
click at [47, 183] on link "Overview" at bounding box center [52, 176] width 65 height 15
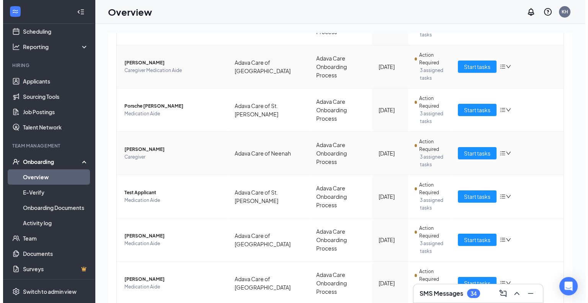
scroll to position [230, 0]
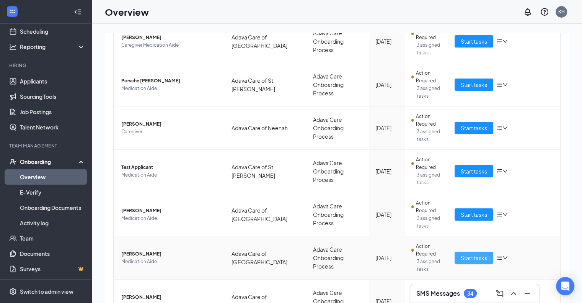
click at [462, 259] on span "Start tasks" at bounding box center [474, 257] width 26 height 8
